Goal: Find specific fact

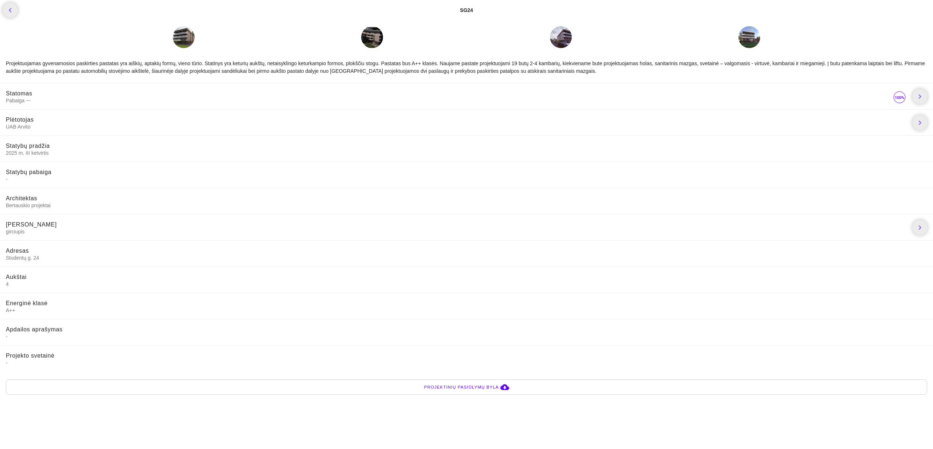
click at [24, 127] on span "UAB Arvito" at bounding box center [456, 126] width 900 height 7
copy li "UAB Arvito"
